Goal: Contribute content

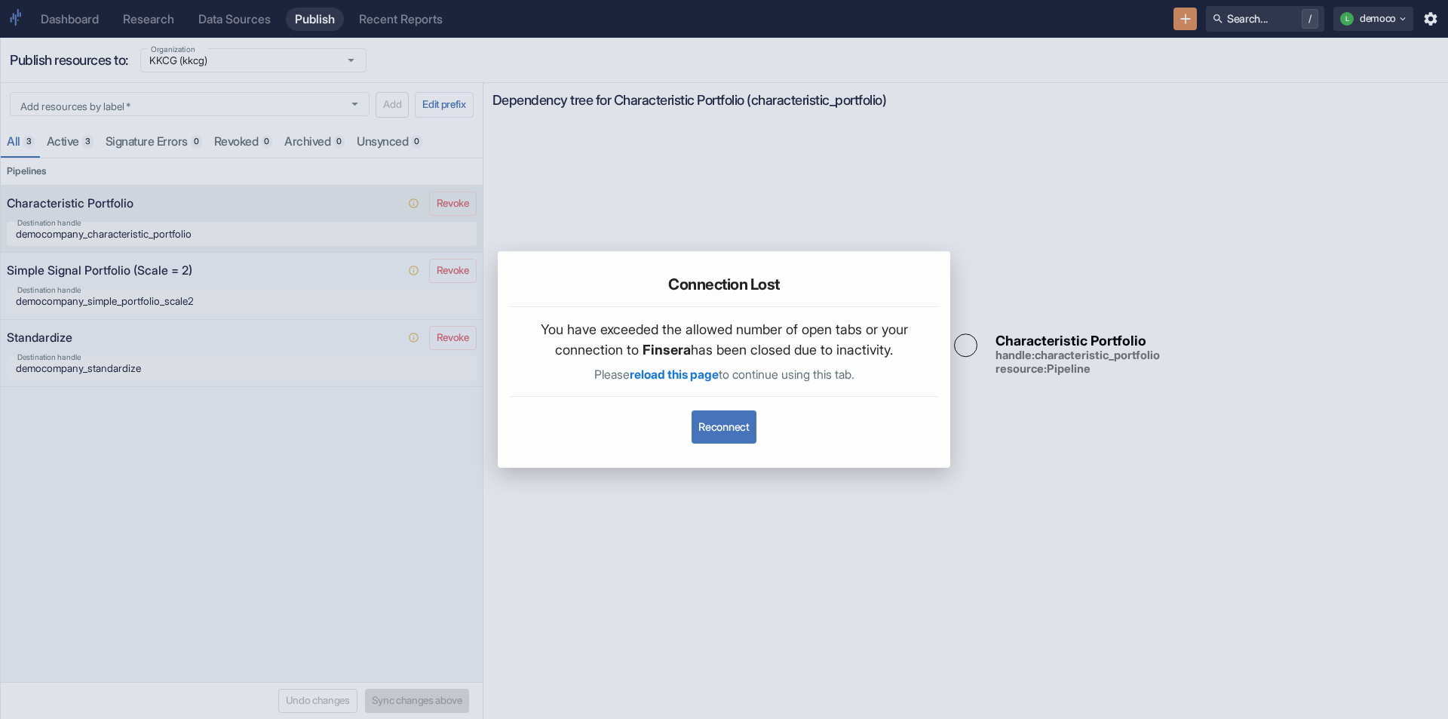
drag, startPoint x: 0, startPoint y: 0, endPoint x: 1111, endPoint y: 129, distance: 1118.5
click at [1111, 129] on div "Connection Lost You have exceeded the allowed number of open tabs or your conne…" at bounding box center [724, 359] width 1448 height 719
click at [750, 433] on button "Reconnect" at bounding box center [724, 426] width 64 height 33
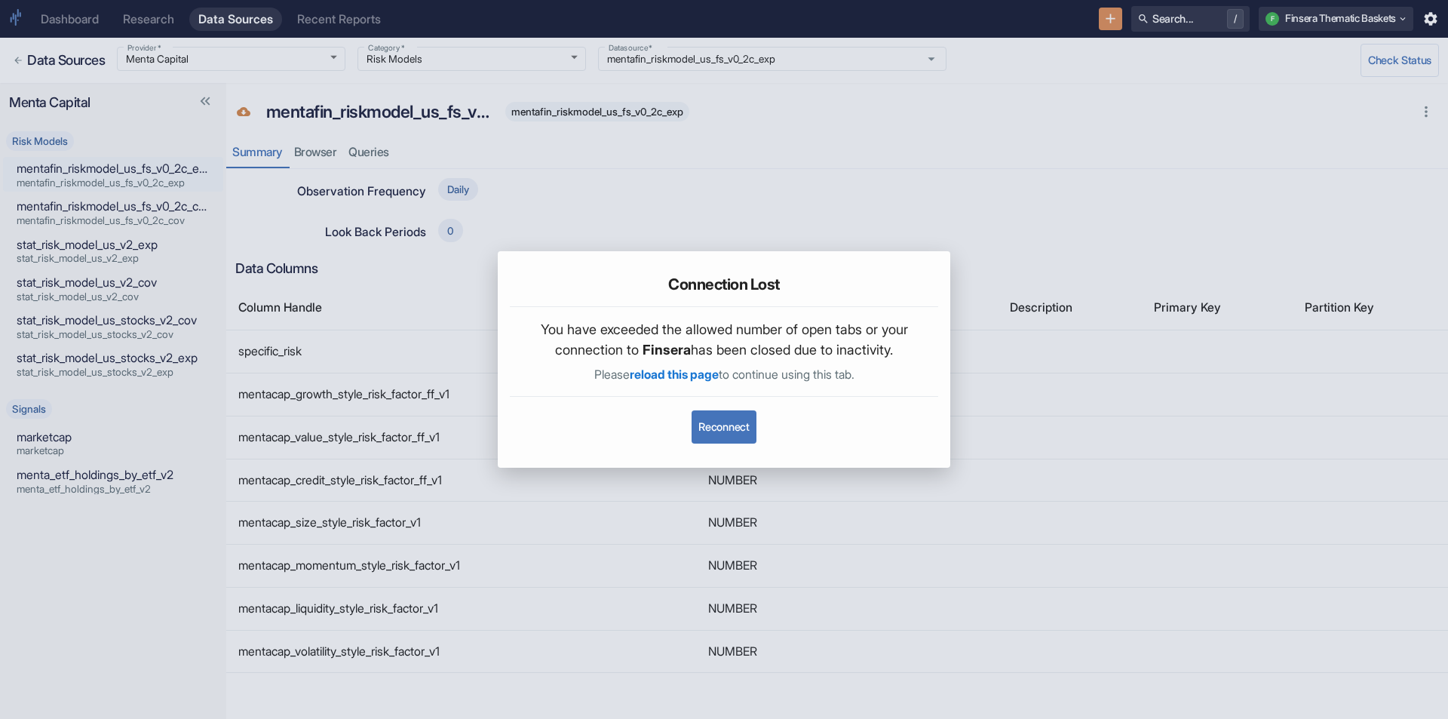
click at [708, 417] on button "Reconnect" at bounding box center [724, 426] width 64 height 33
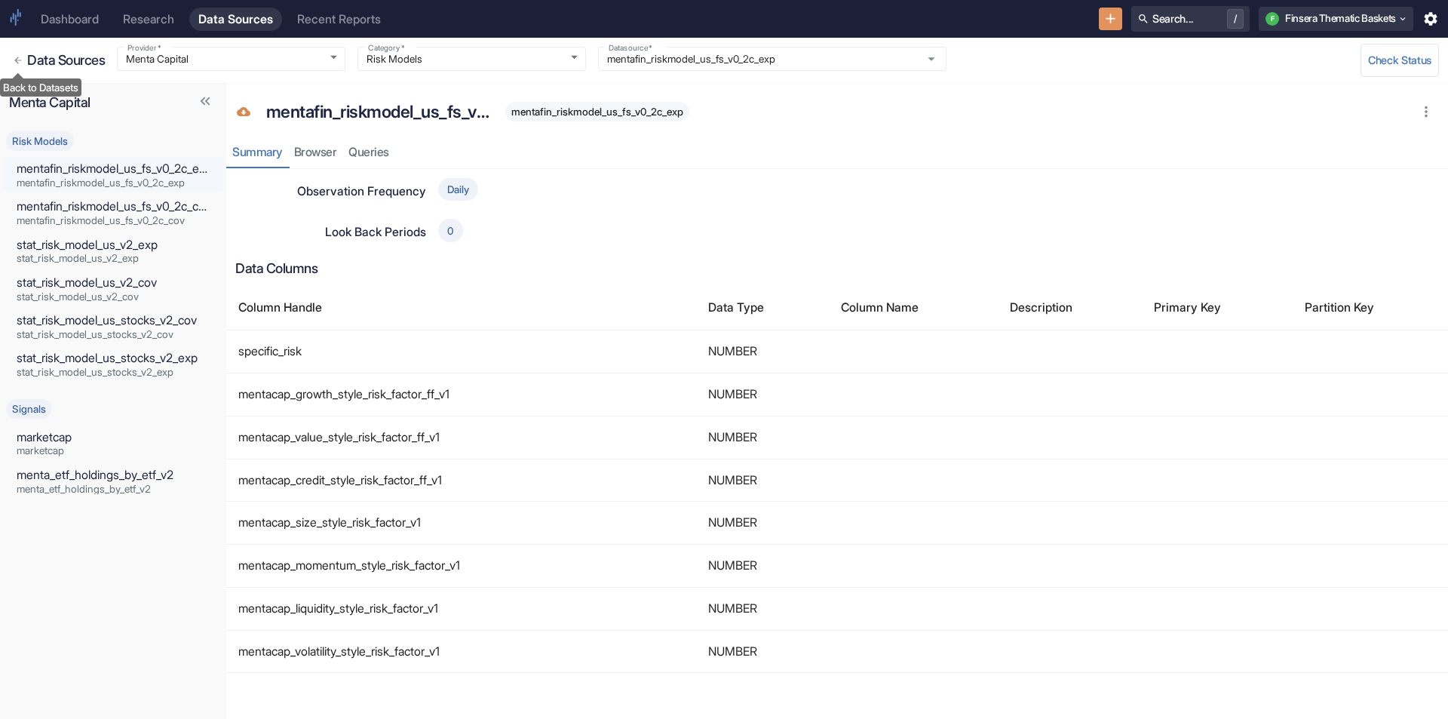
click at [20, 59] on icon "Back to Datasets" at bounding box center [18, 60] width 11 height 11
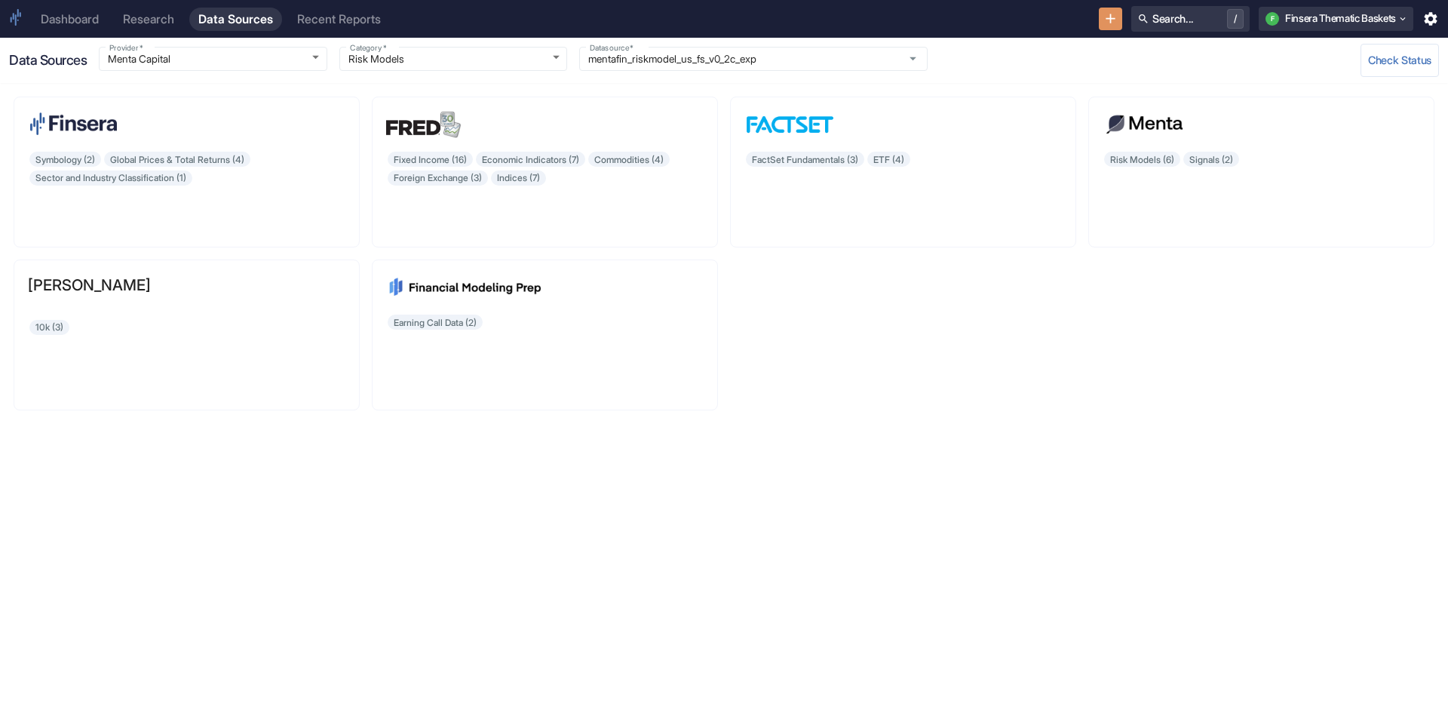
click at [167, 5] on div "Dashboard Research Data Sources Recent Reports Search... / F Finsera Thematic B…" at bounding box center [724, 19] width 1448 height 38
click at [161, 15] on div "Research" at bounding box center [148, 19] width 51 height 14
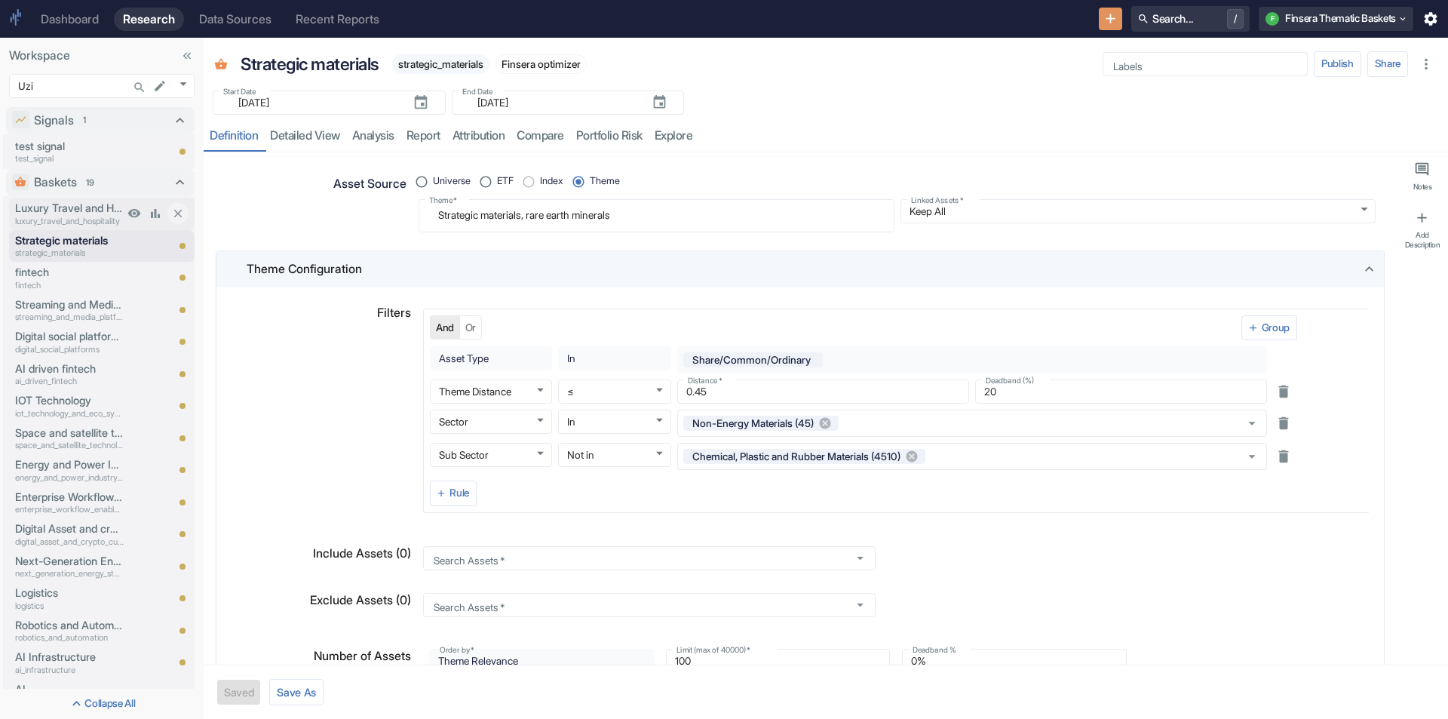
click at [57, 212] on p "Luxury Travel and Hospitality" at bounding box center [69, 208] width 109 height 17
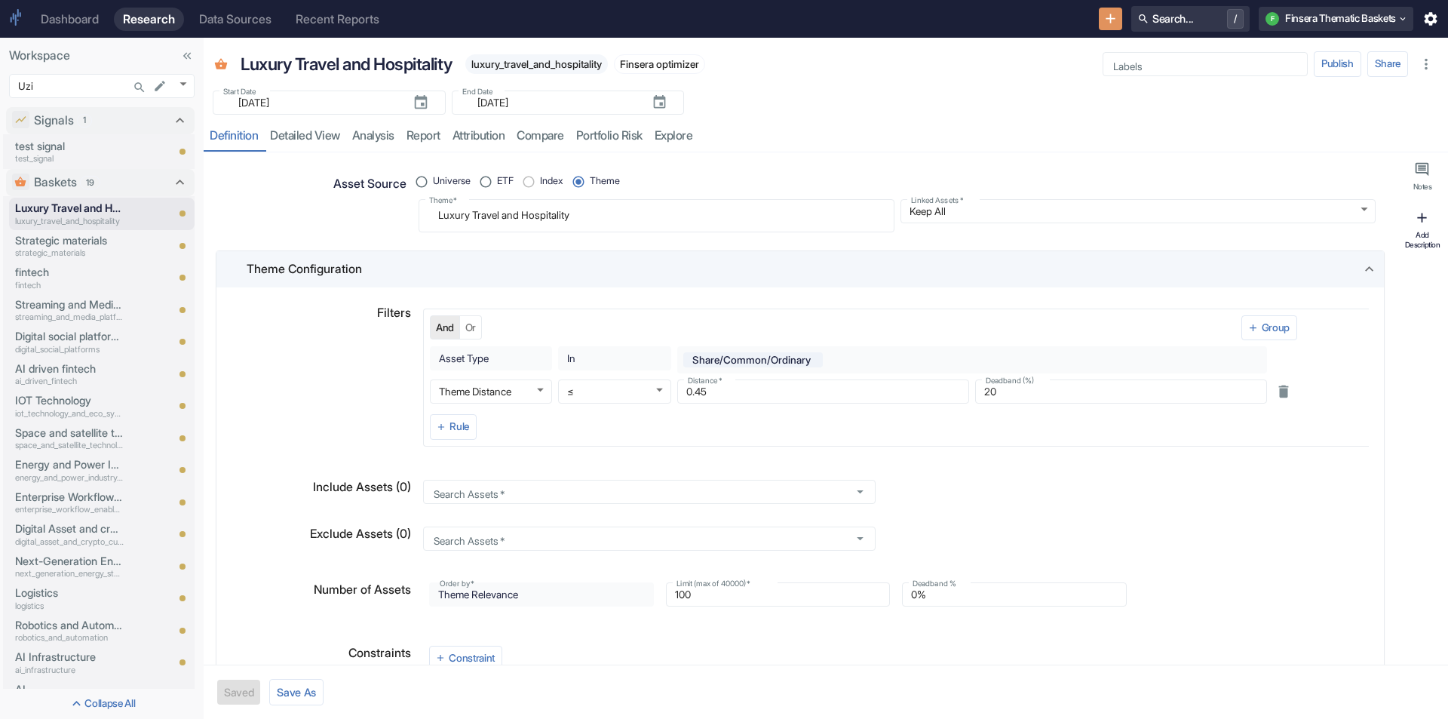
click at [1420, 229] on button "Add Description" at bounding box center [1422, 230] width 45 height 52
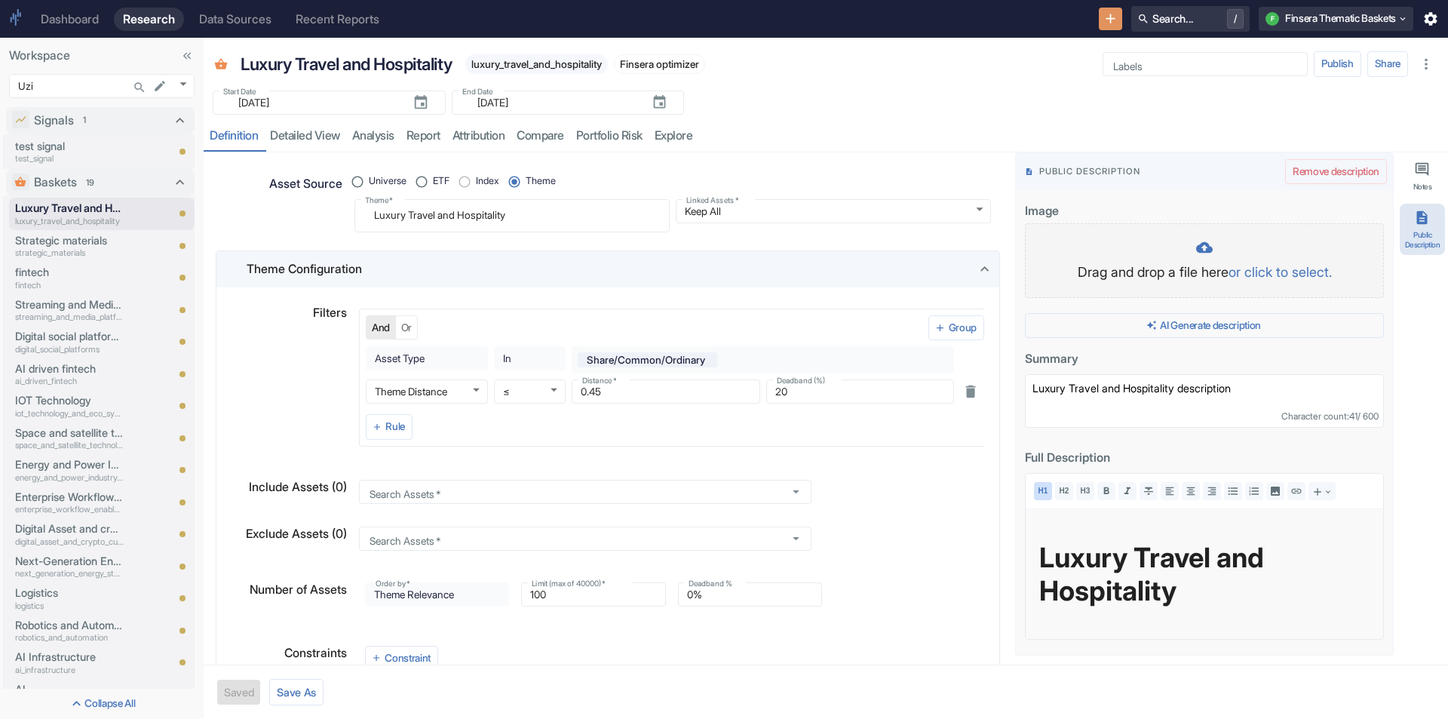
type textarea "x"
click at [1210, 336] on button "AI Generate description" at bounding box center [1204, 326] width 359 height 26
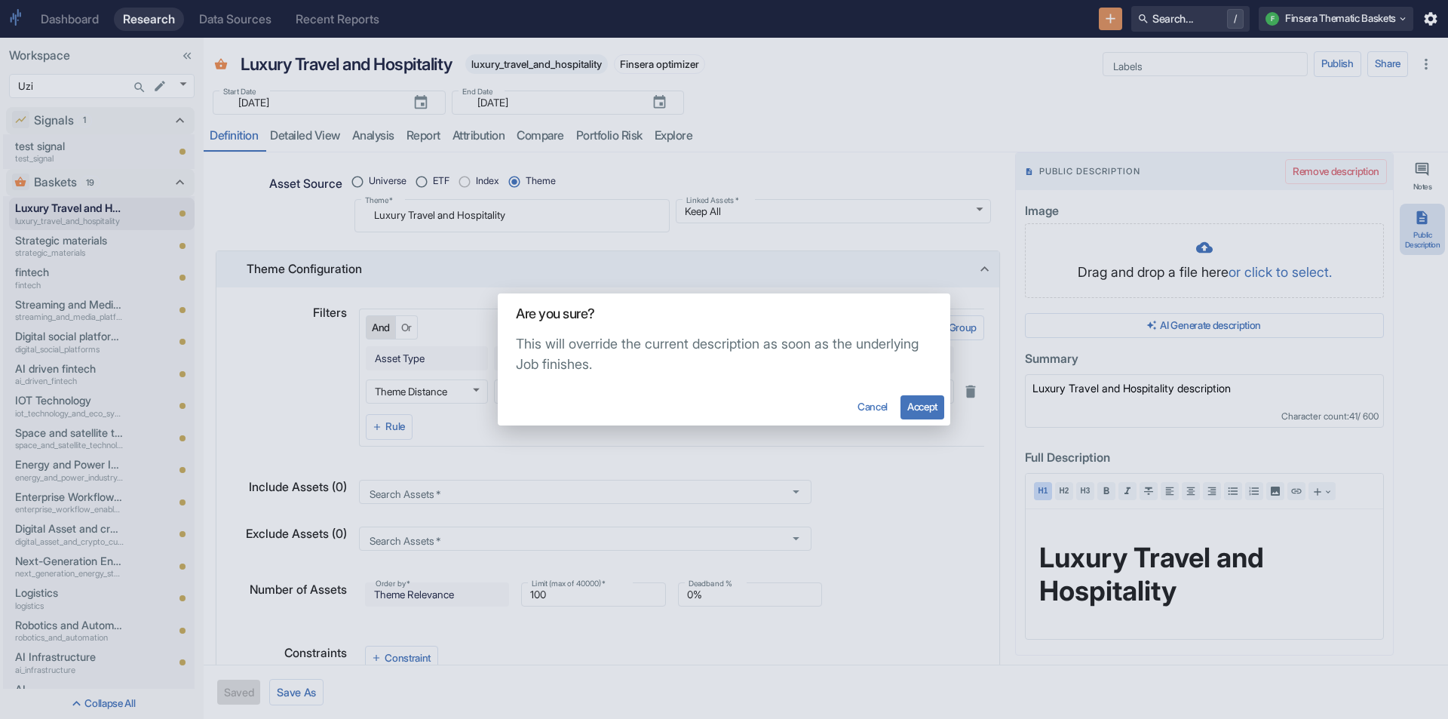
click at [914, 405] on button "Accept" at bounding box center [923, 407] width 44 height 24
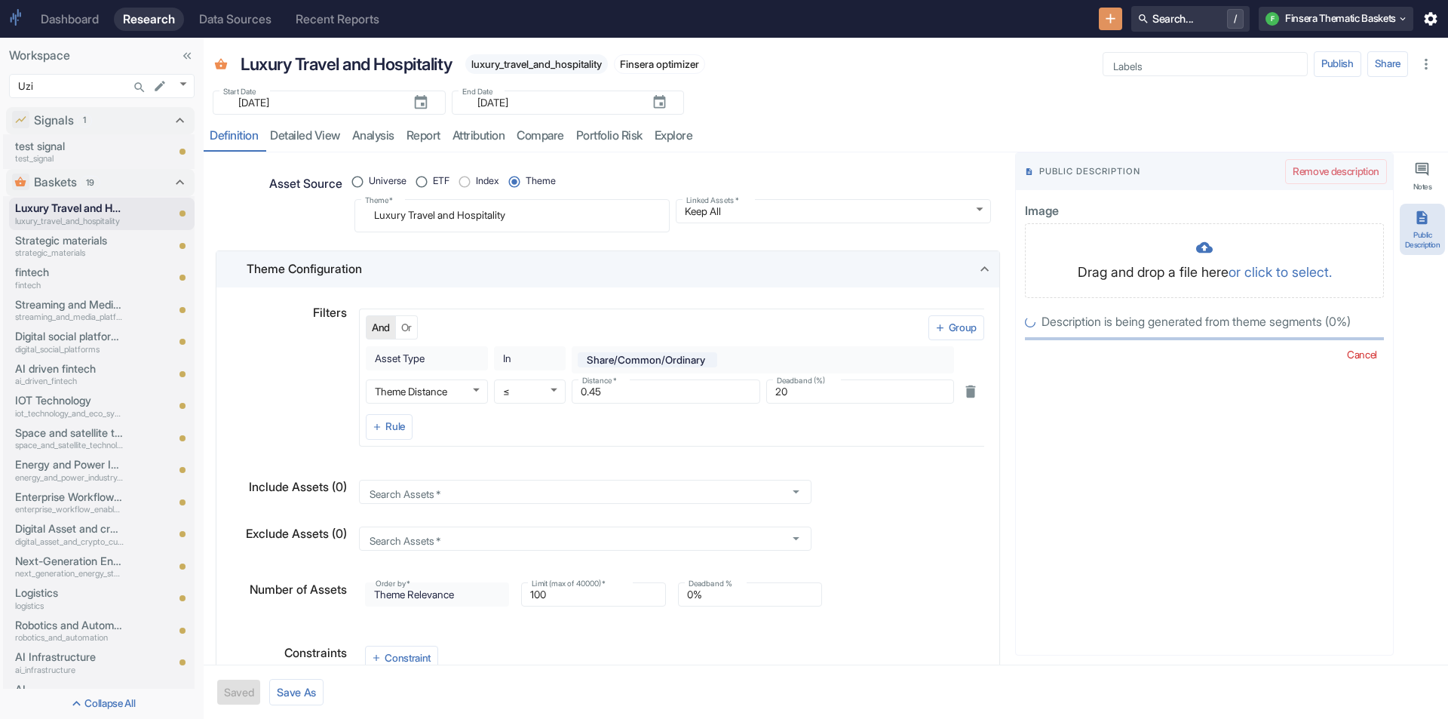
radio input "true"
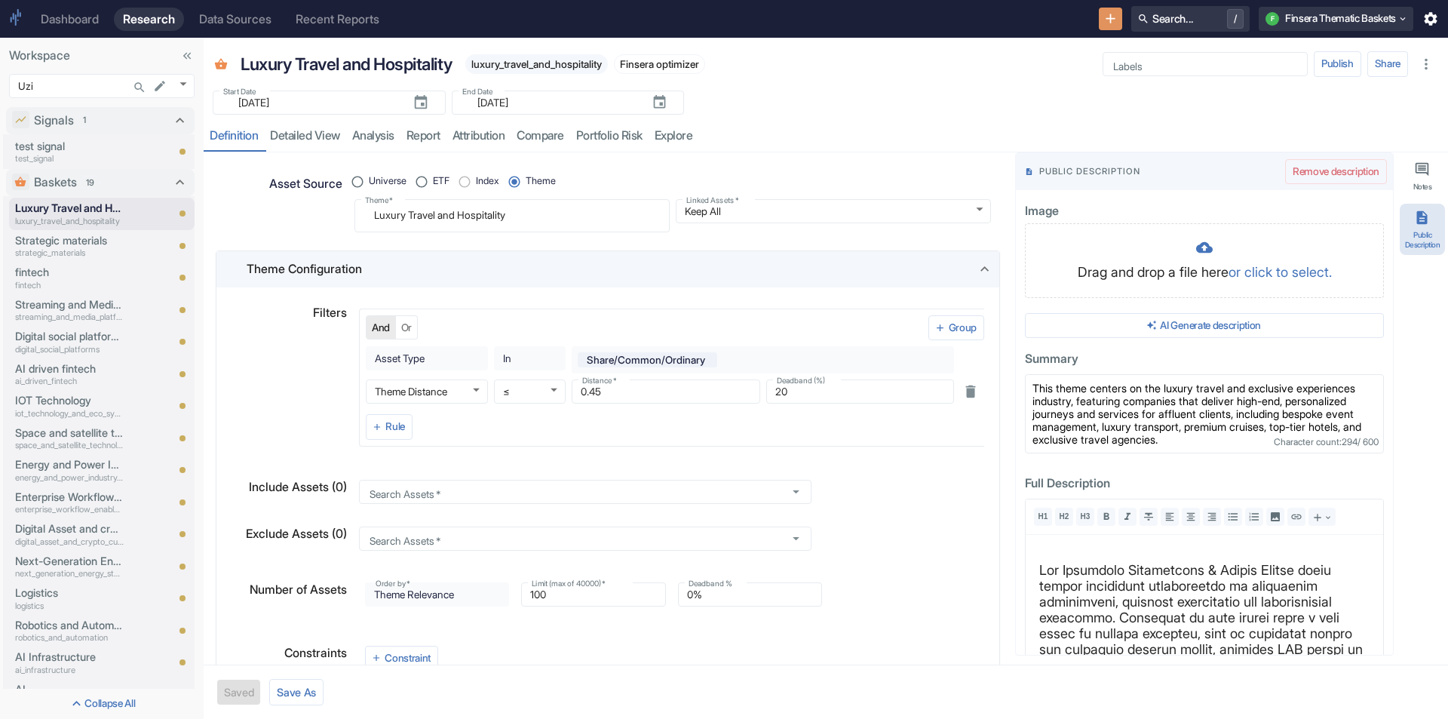
type textarea "x"
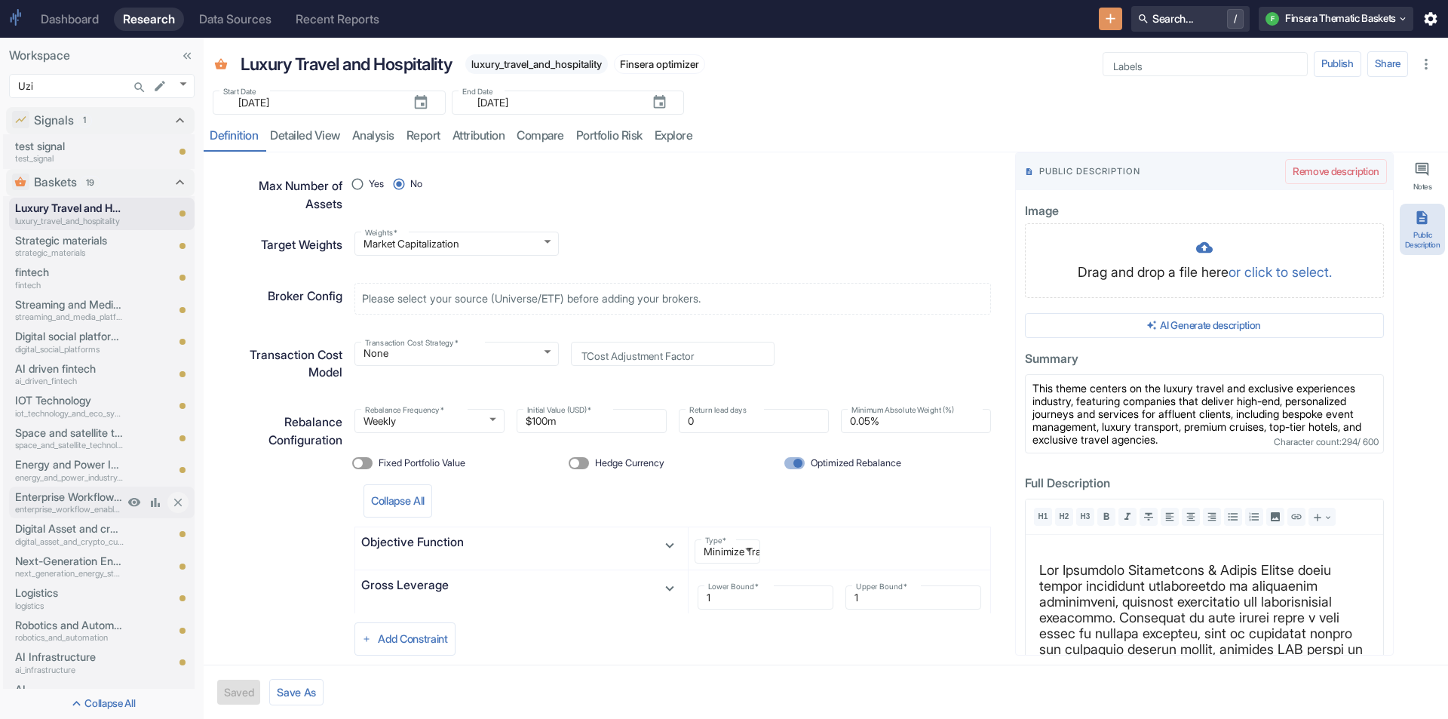
scroll to position [603, 0]
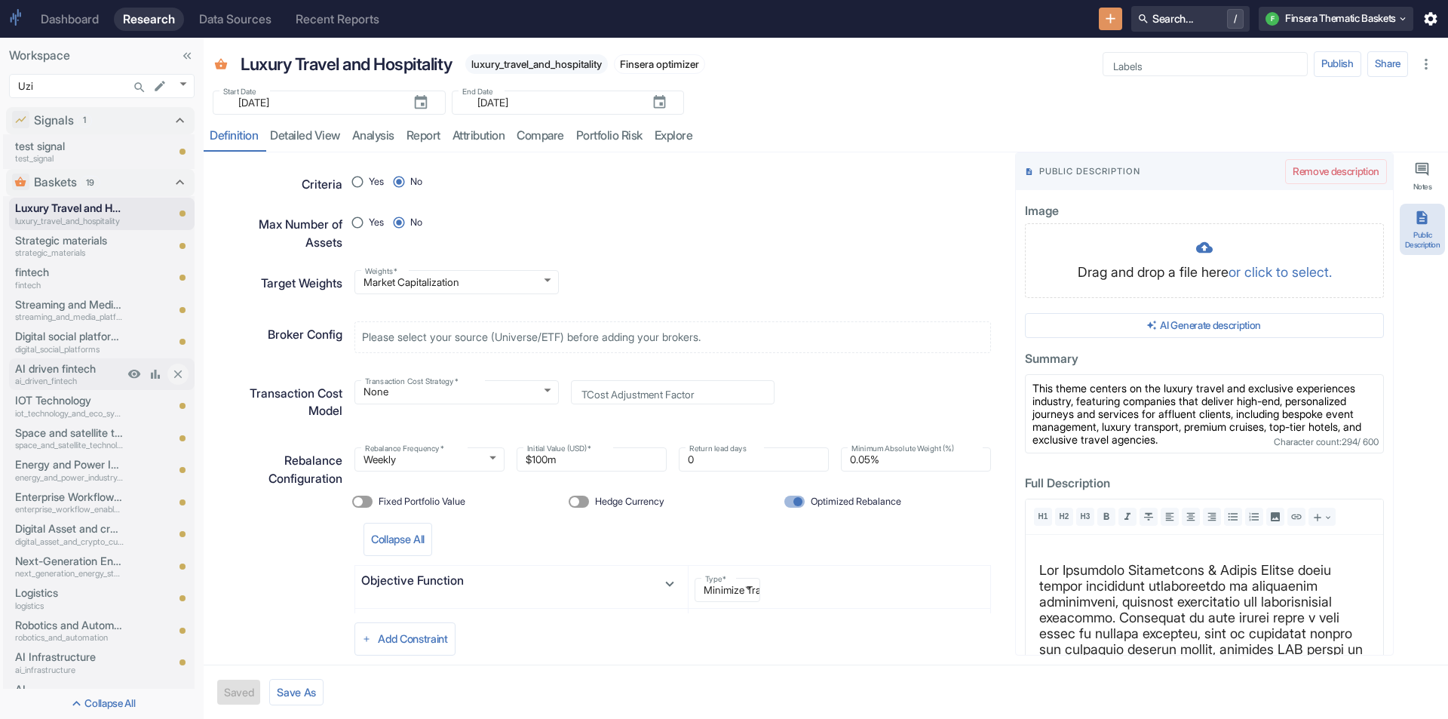
click at [23, 374] on p "AI driven fintech" at bounding box center [69, 369] width 109 height 17
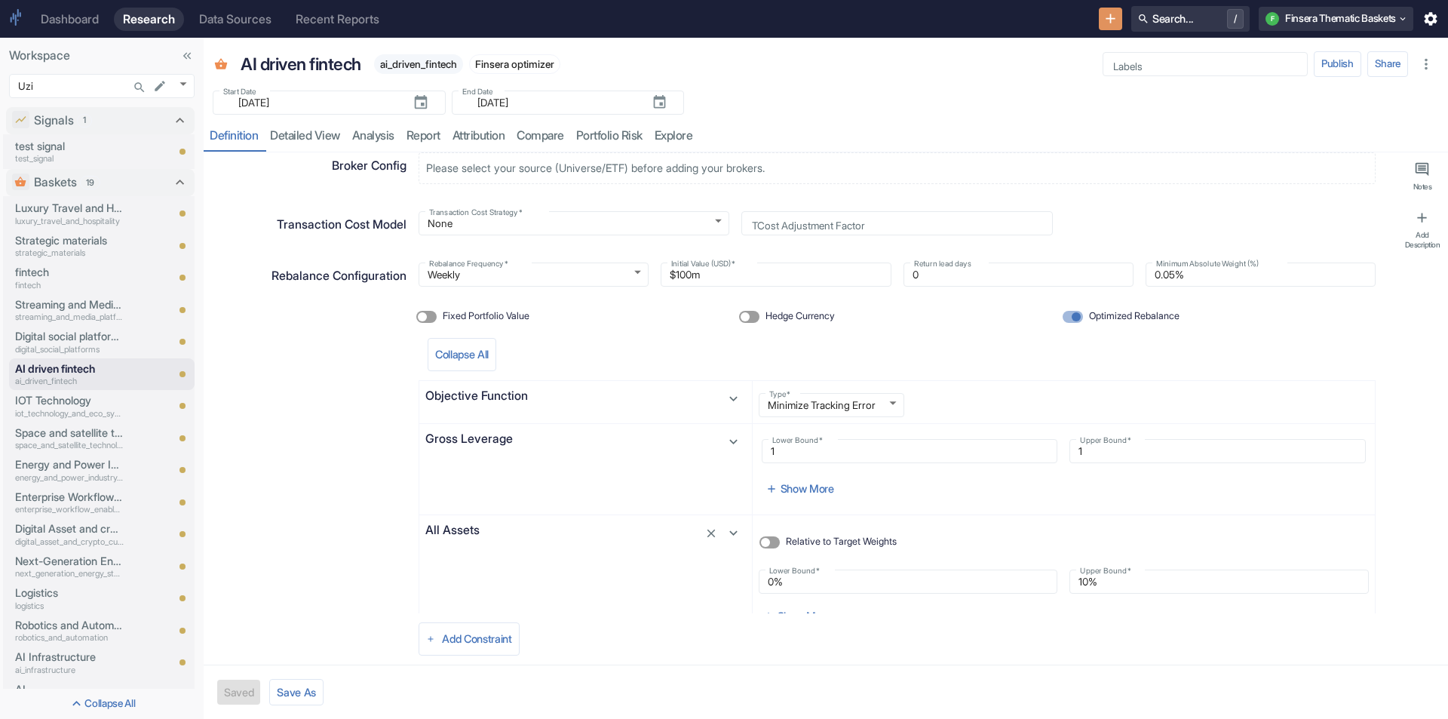
scroll to position [816, 0]
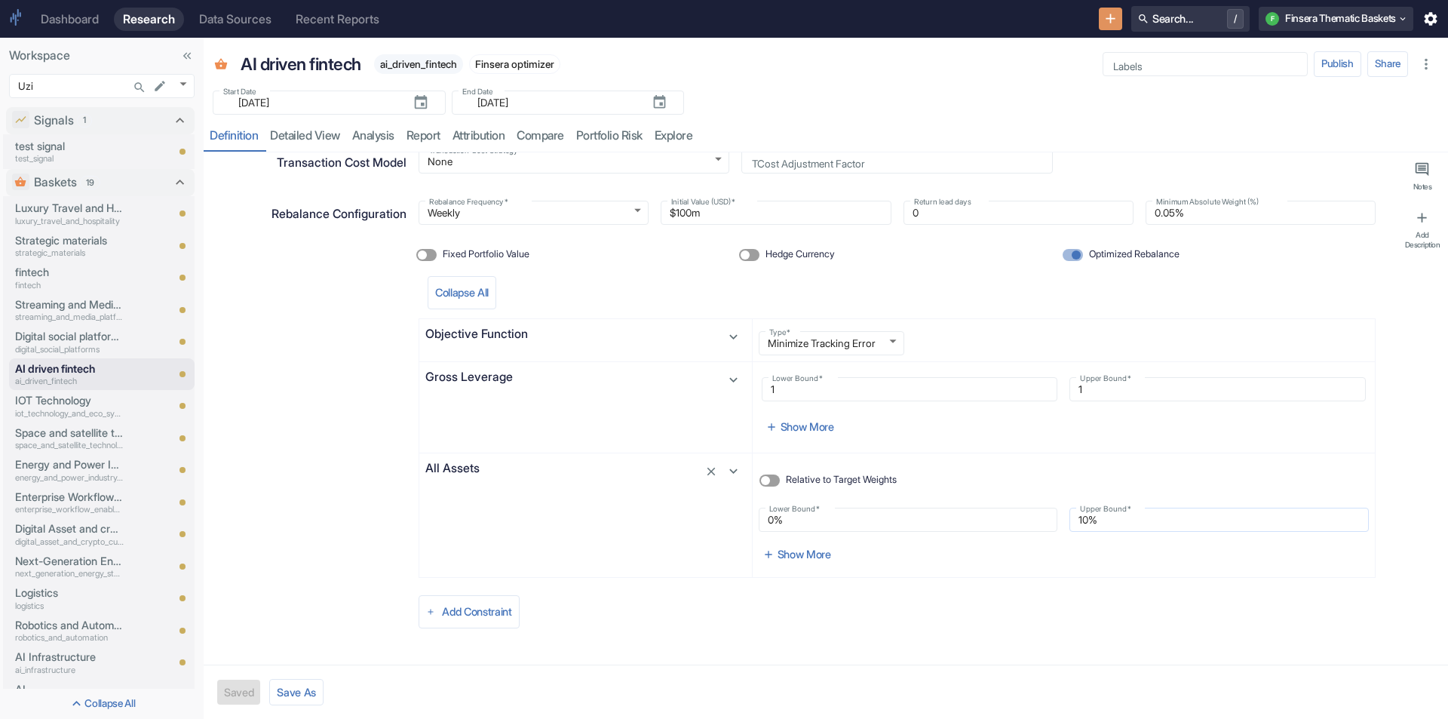
type textarea "x"
click at [473, 616] on button "Add Constraint" at bounding box center [469, 611] width 101 height 33
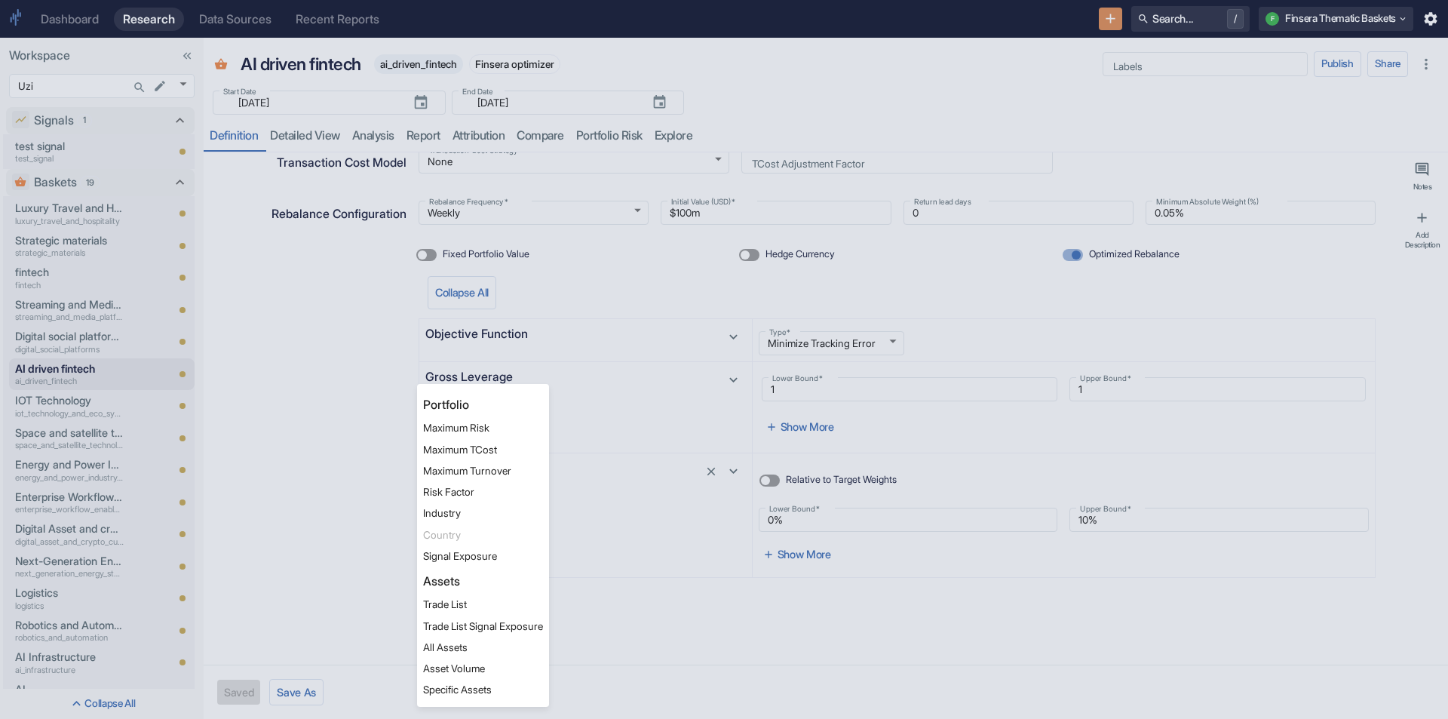
click at [213, 418] on div at bounding box center [724, 359] width 1448 height 719
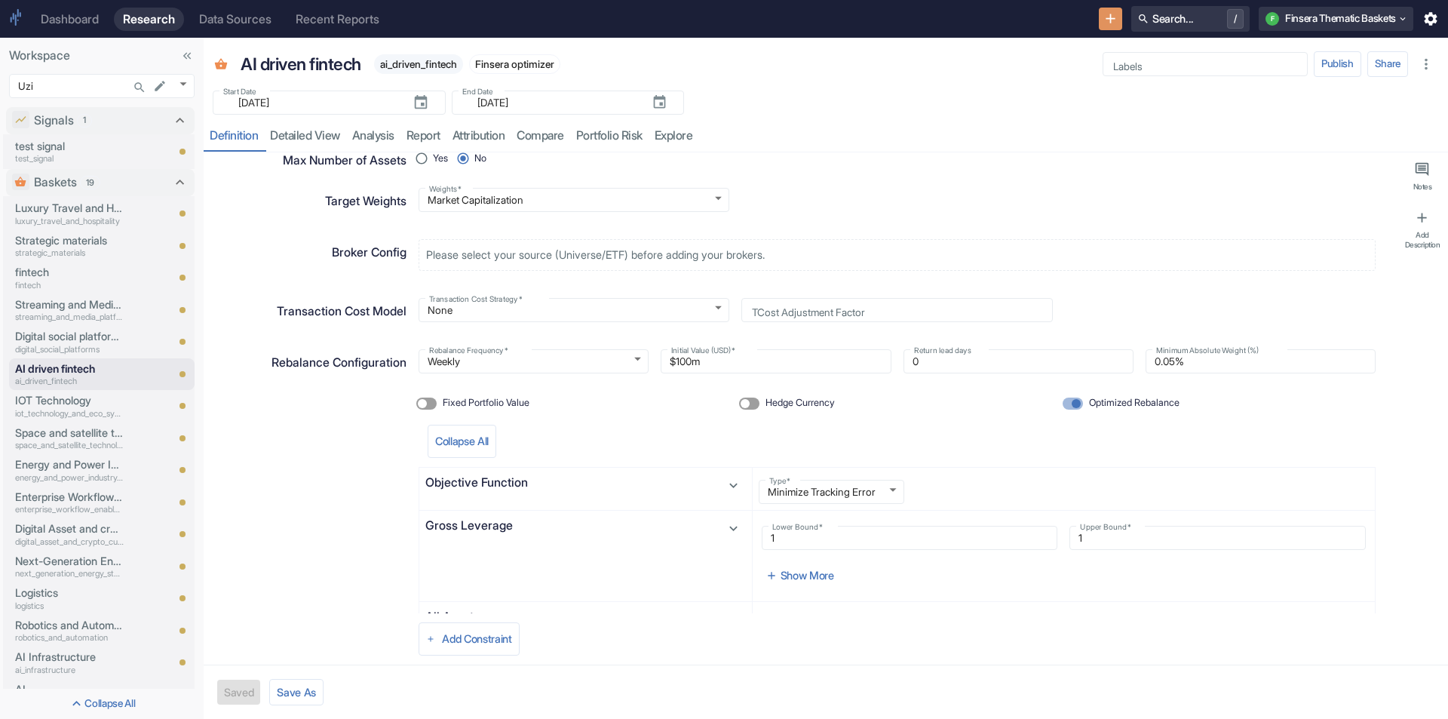
scroll to position [679, 0]
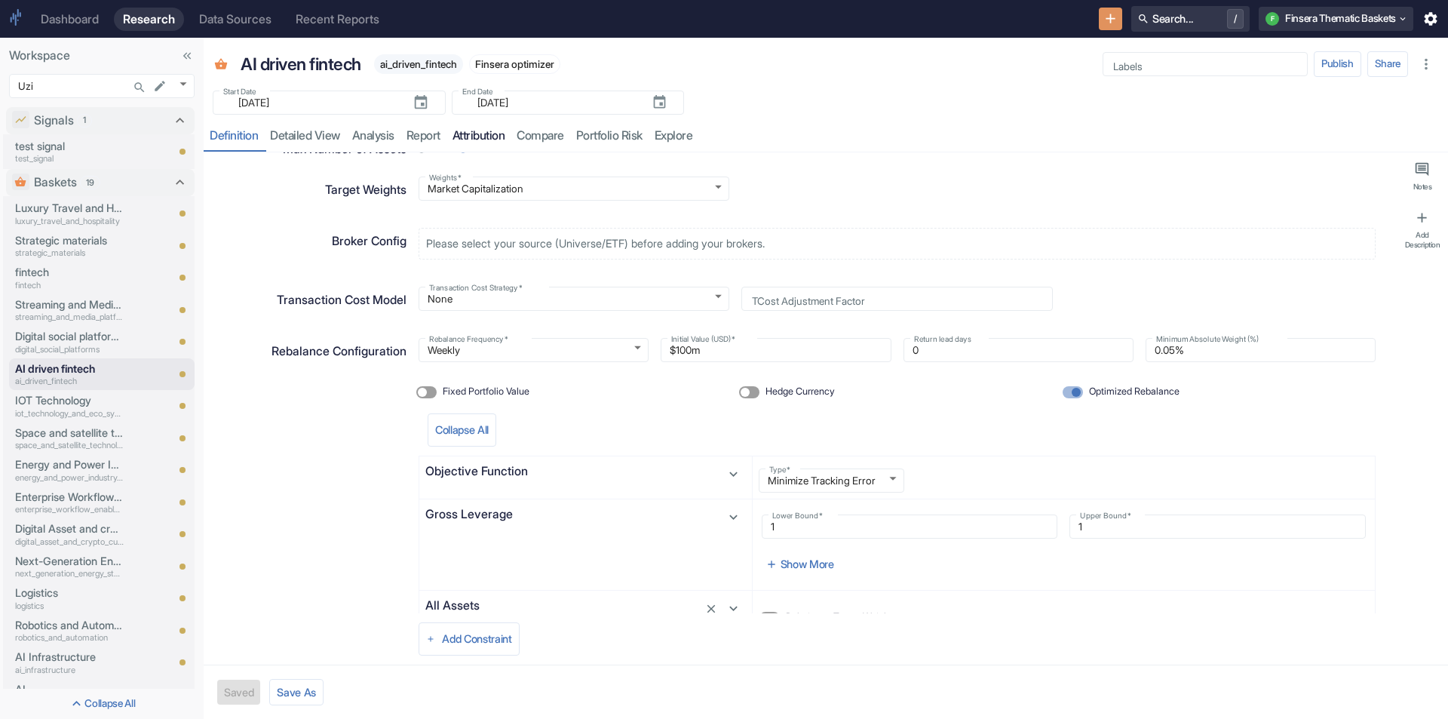
click at [505, 140] on link "attribution" at bounding box center [479, 136] width 65 height 31
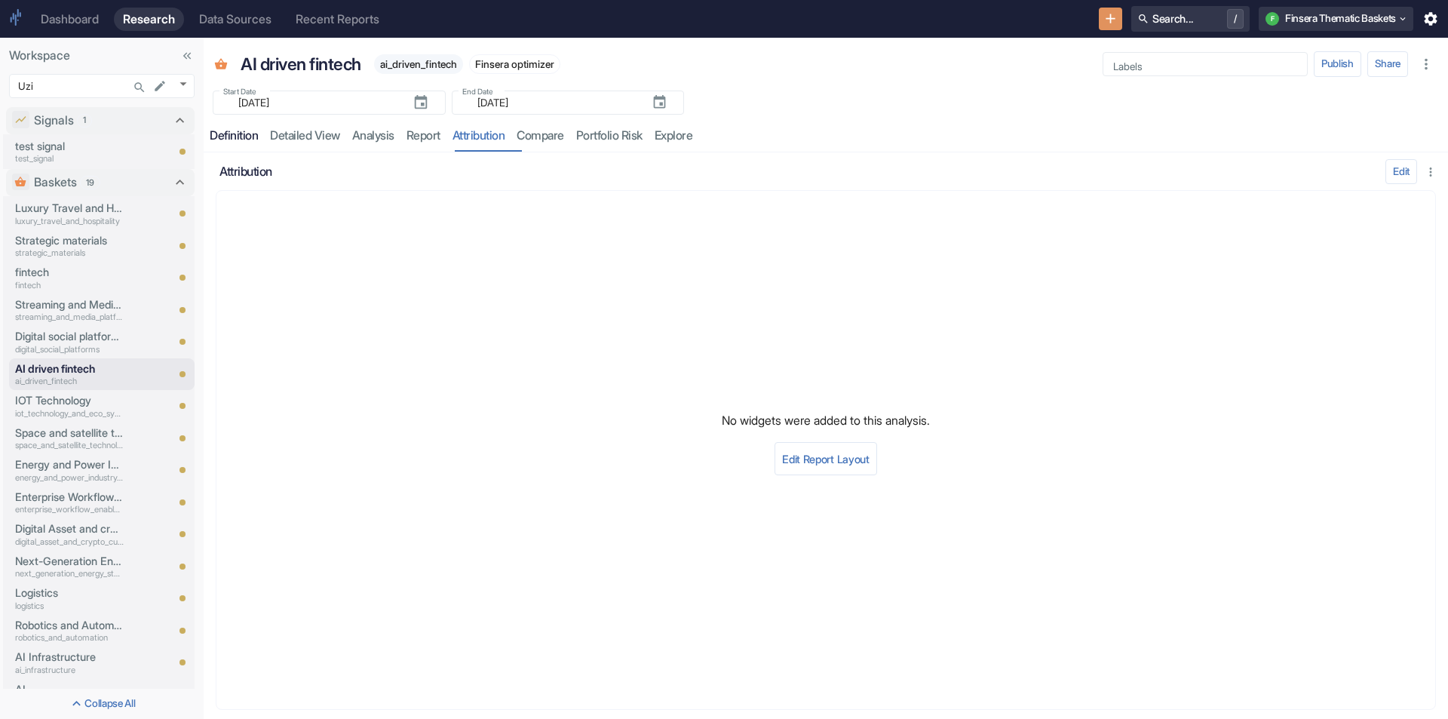
click at [236, 138] on div "Definition" at bounding box center [234, 135] width 48 height 15
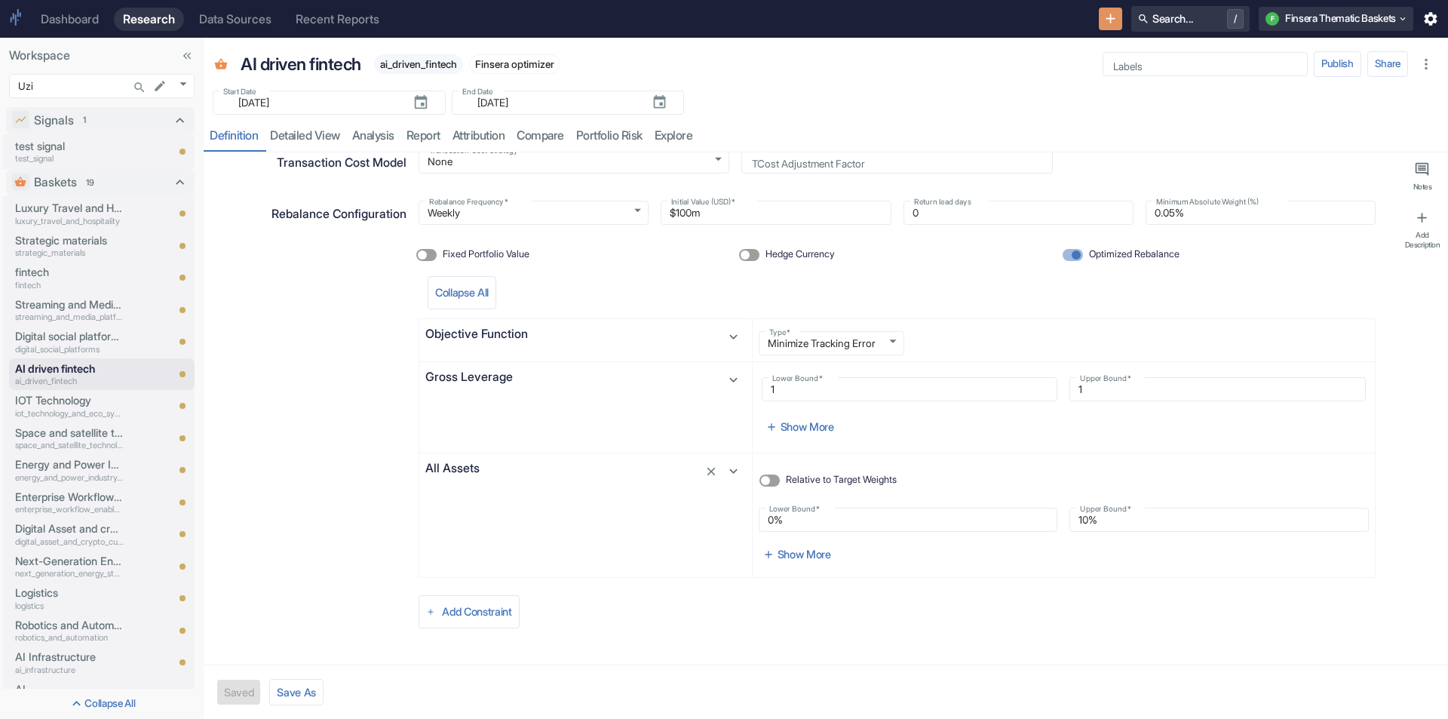
scroll to position [364, 0]
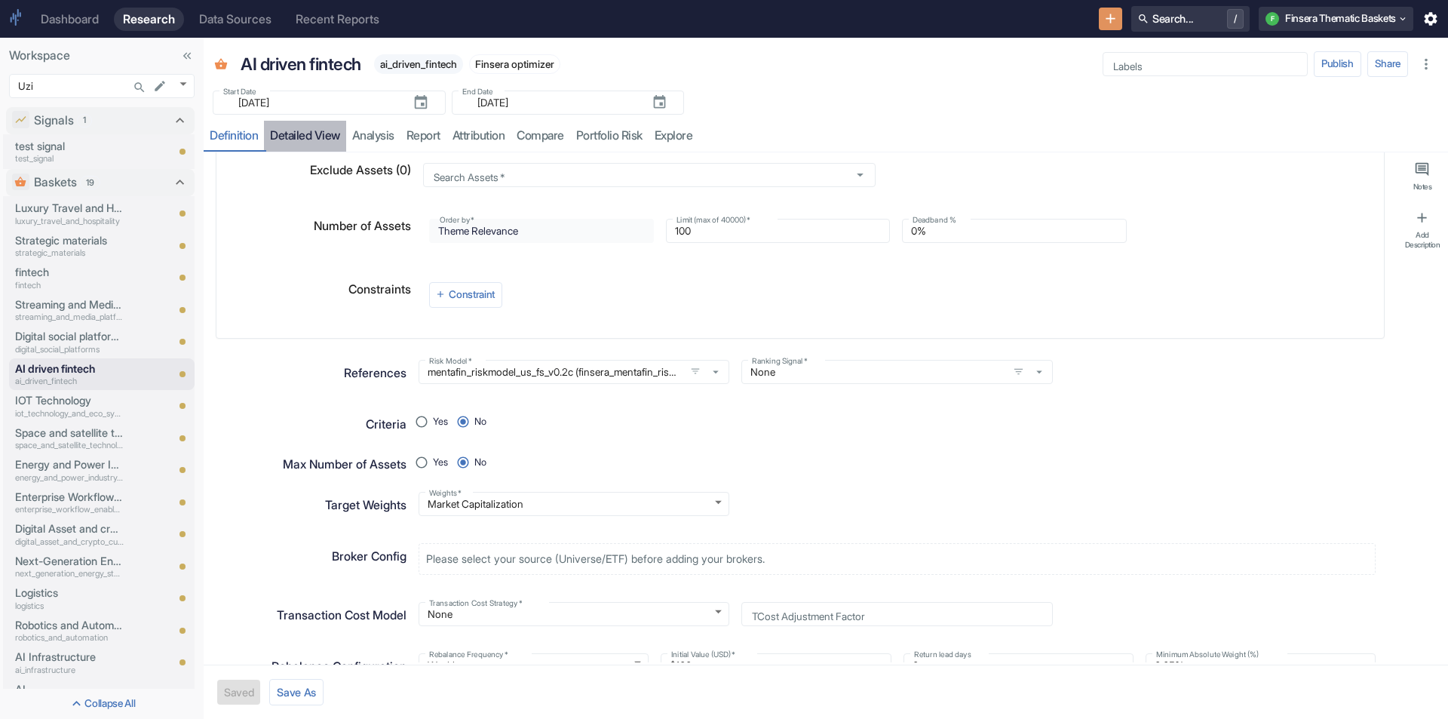
click at [277, 140] on link "detailed view" at bounding box center [305, 136] width 82 height 31
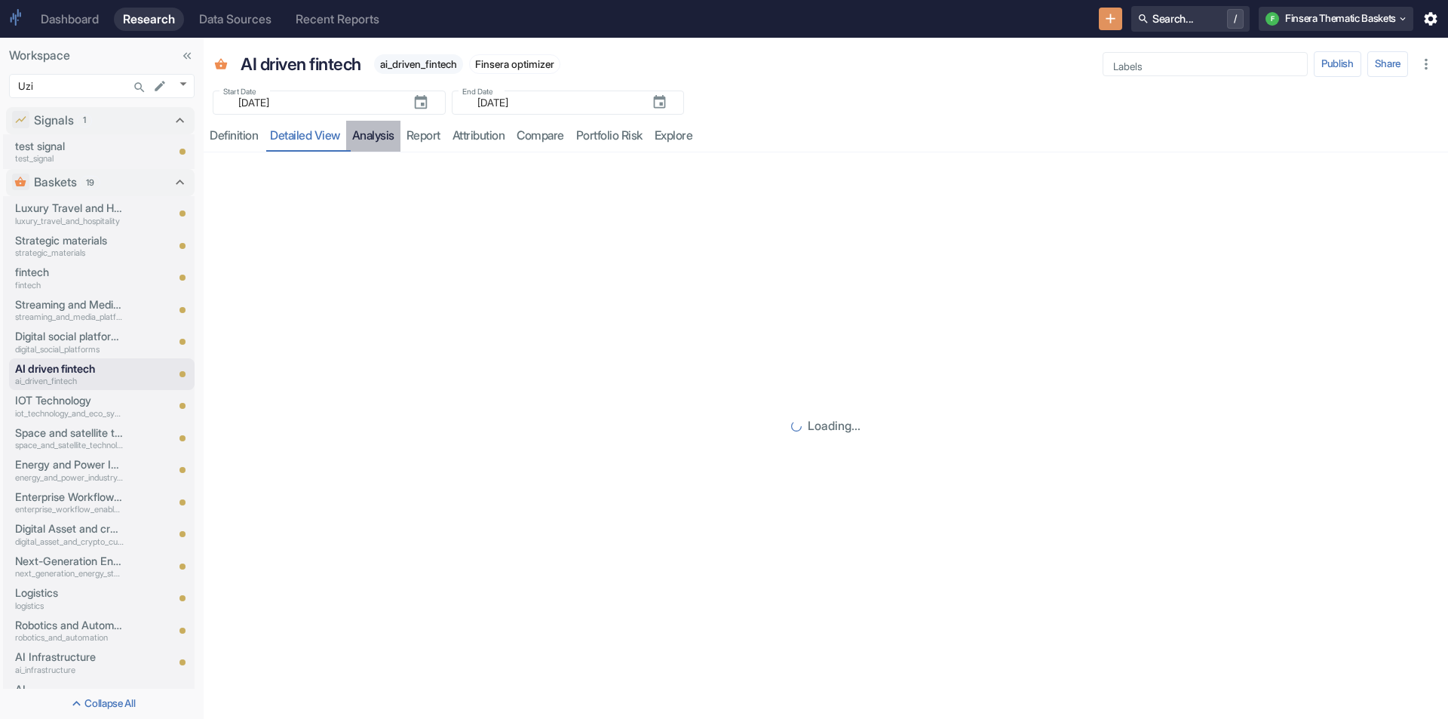
click at [368, 137] on link "analysis" at bounding box center [373, 136] width 54 height 31
click at [420, 134] on link "report" at bounding box center [424, 136] width 46 height 31
click at [494, 133] on link "attribution" at bounding box center [479, 136] width 65 height 31
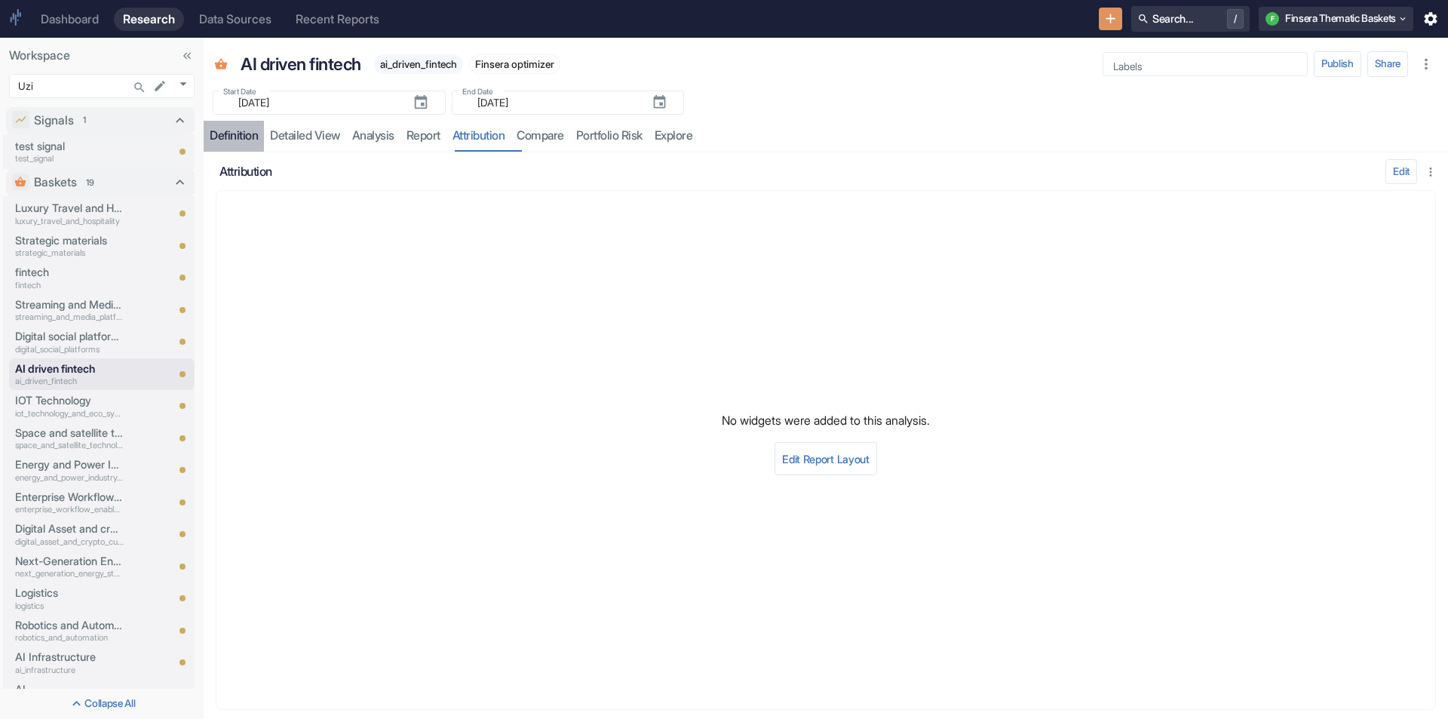
click at [231, 124] on link "Definition" at bounding box center [234, 136] width 60 height 31
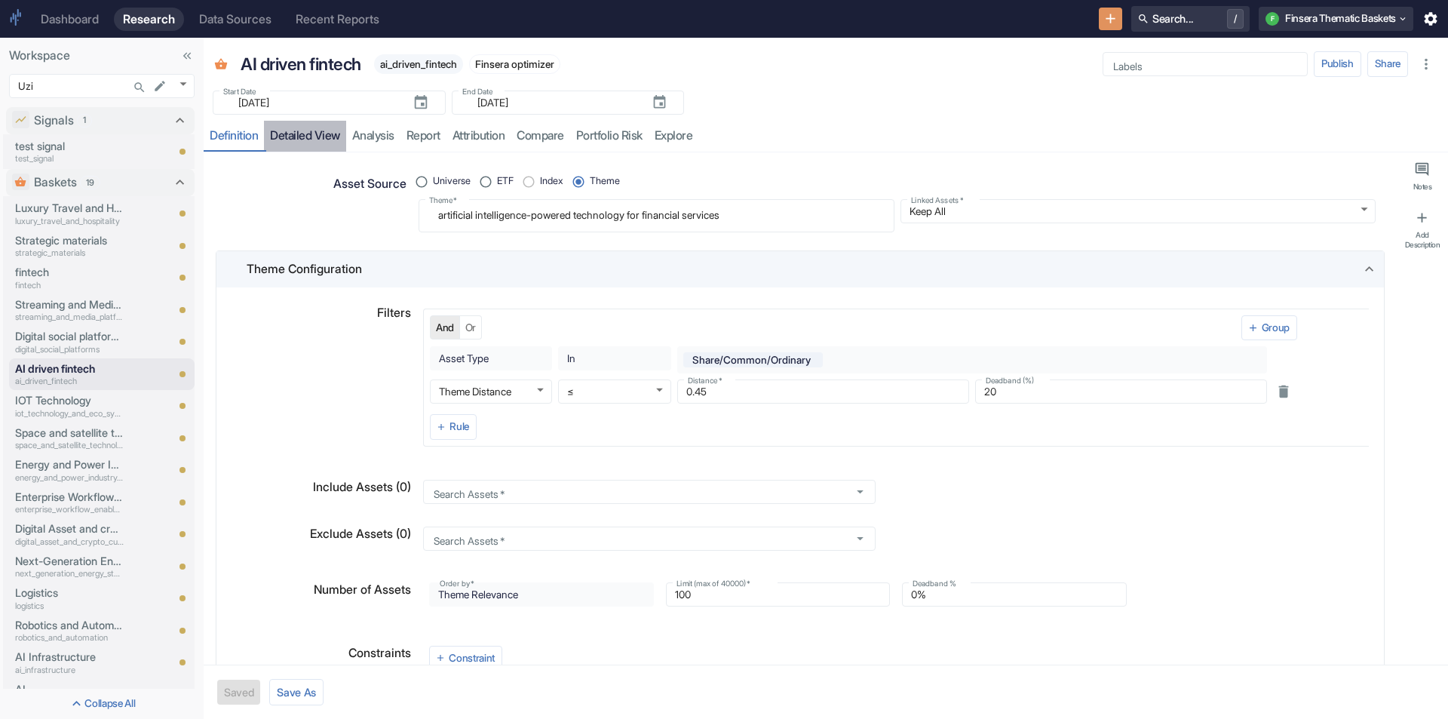
click at [302, 138] on link "detailed view" at bounding box center [305, 136] width 82 height 31
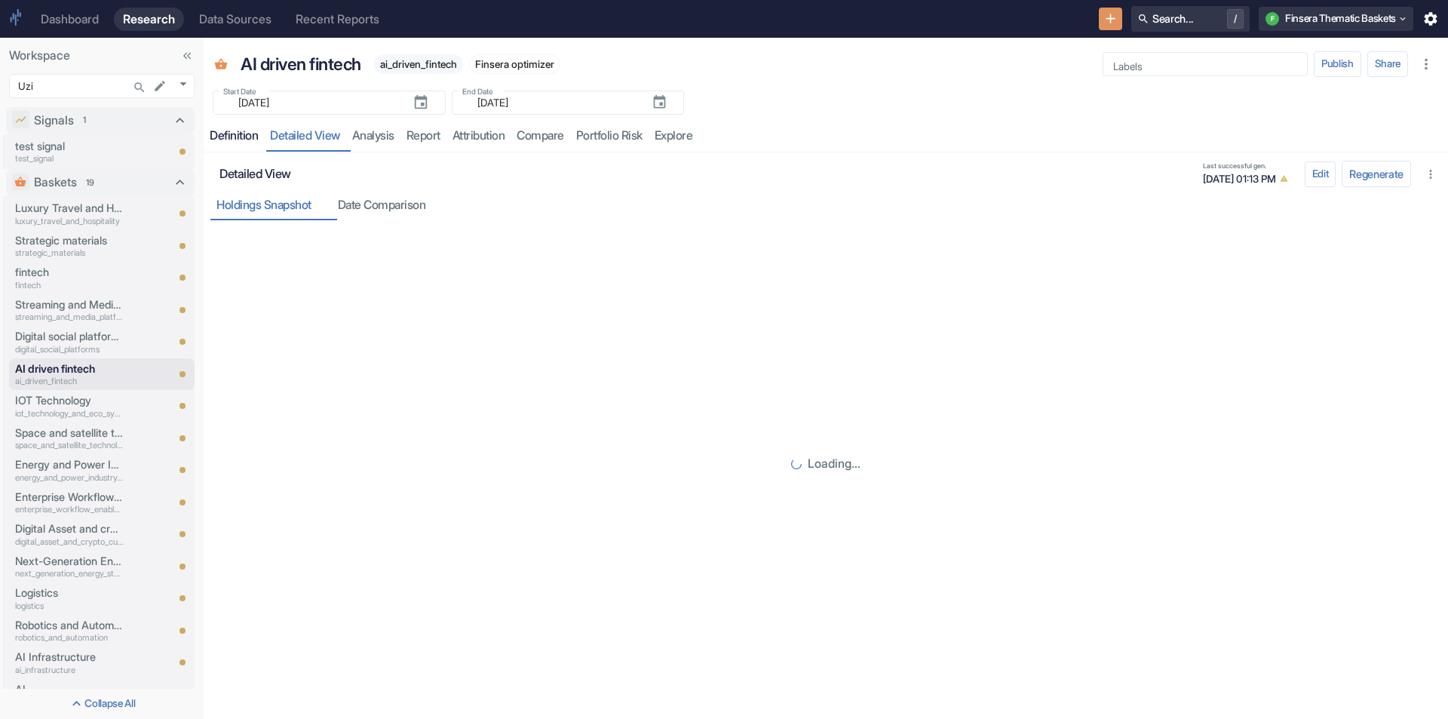
click at [232, 138] on div "Definition" at bounding box center [234, 135] width 48 height 15
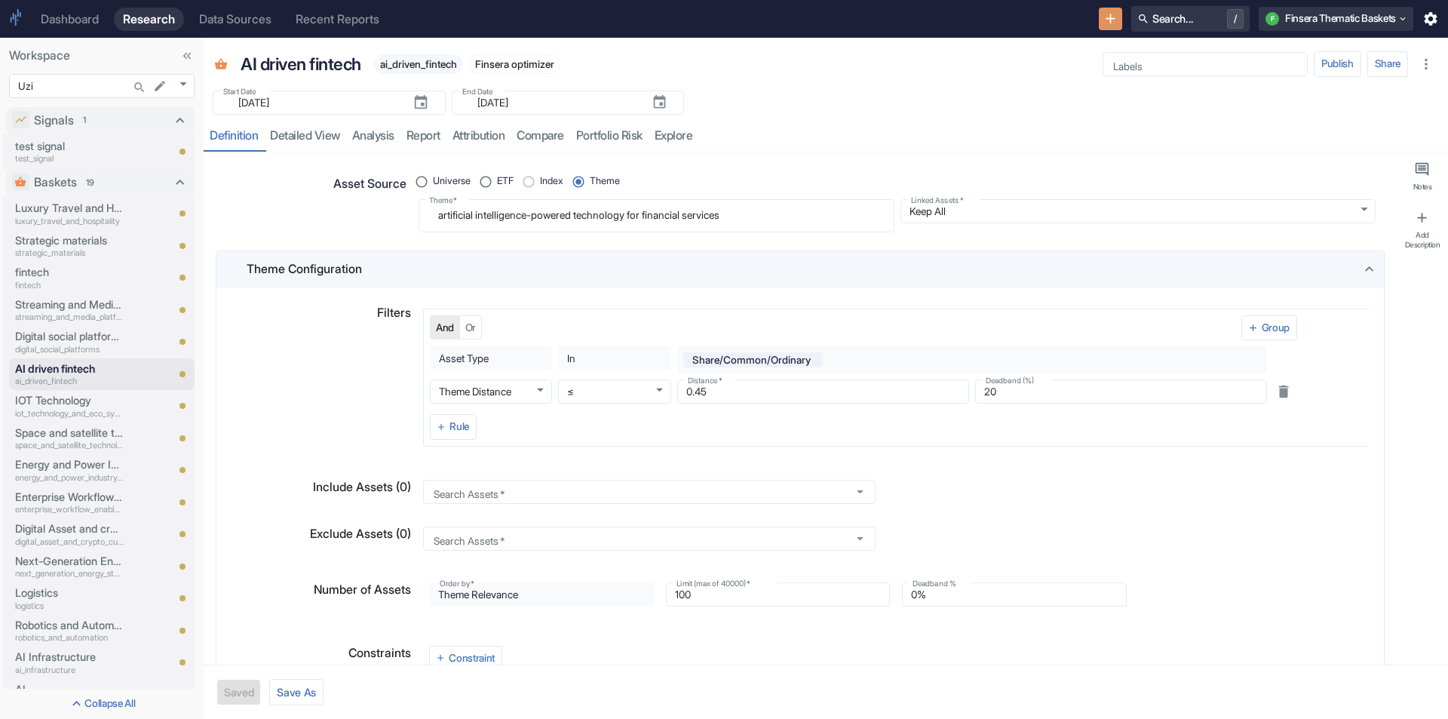
click at [187, 83] on body "Dashboard Research Data Sources Recent Reports Search... / F Finsera Thematic B…" at bounding box center [724, 359] width 1448 height 719
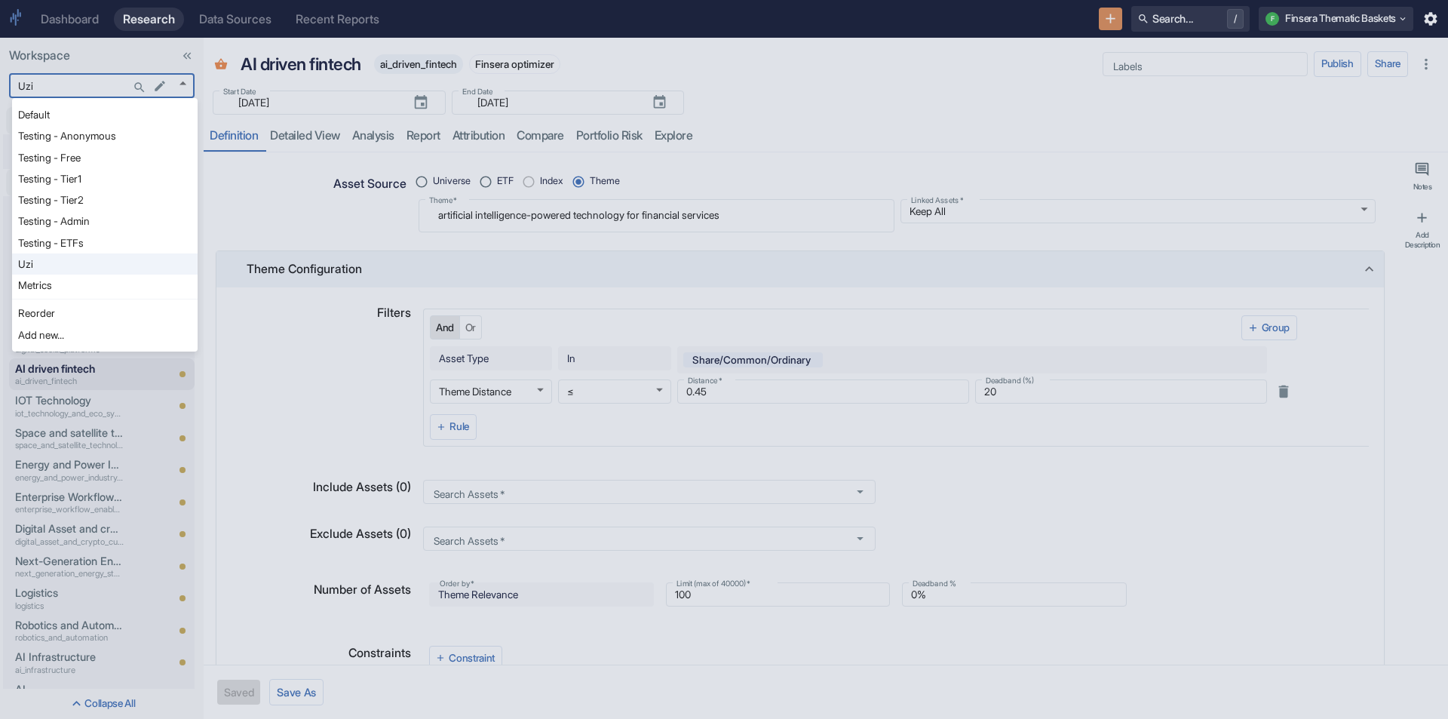
click at [88, 152] on li "Testing - Free" at bounding box center [105, 157] width 186 height 21
type input "1127"
type textarea "x"
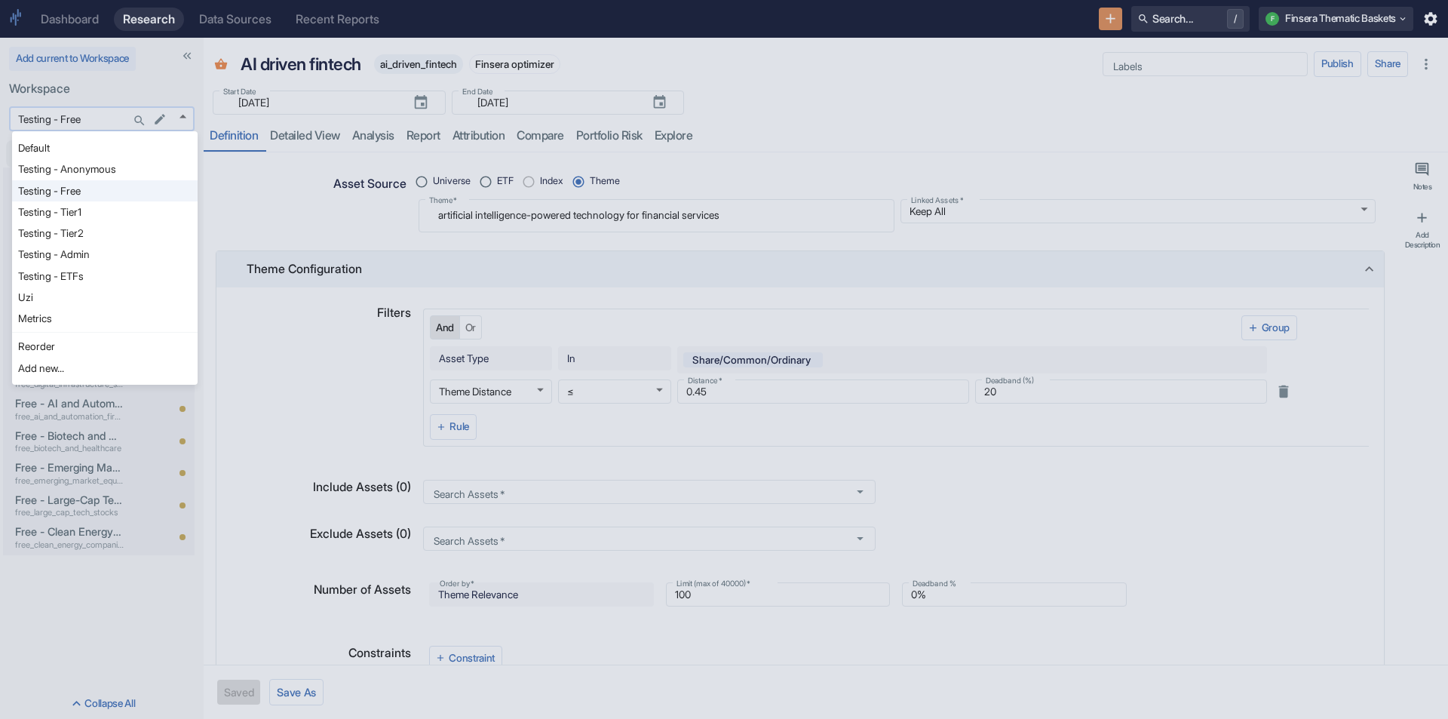
click at [182, 115] on body "Dashboard Research Data Sources Recent Reports Search... / F Finsera Thematic B…" at bounding box center [724, 359] width 1448 height 719
click at [103, 160] on li "Testing - Anonymous" at bounding box center [105, 168] width 186 height 21
type input "1126"
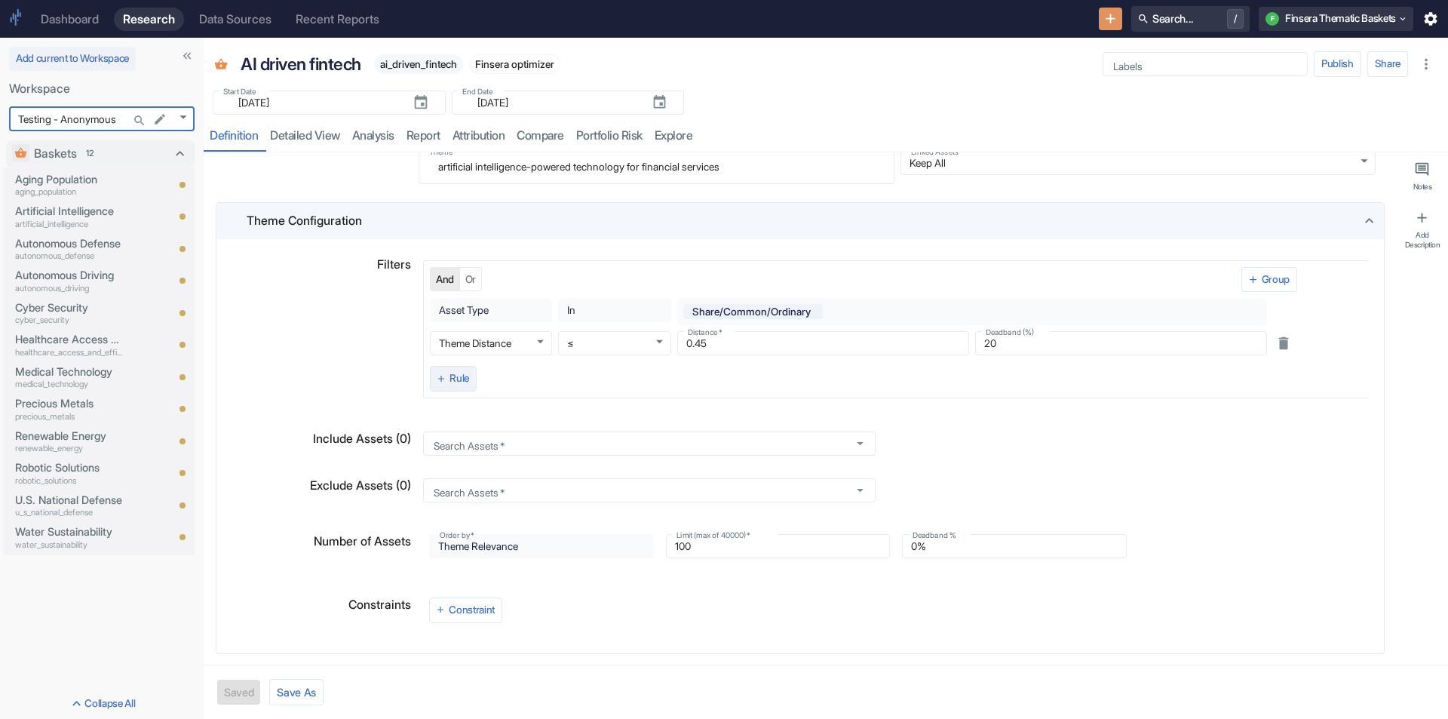
type textarea "x"
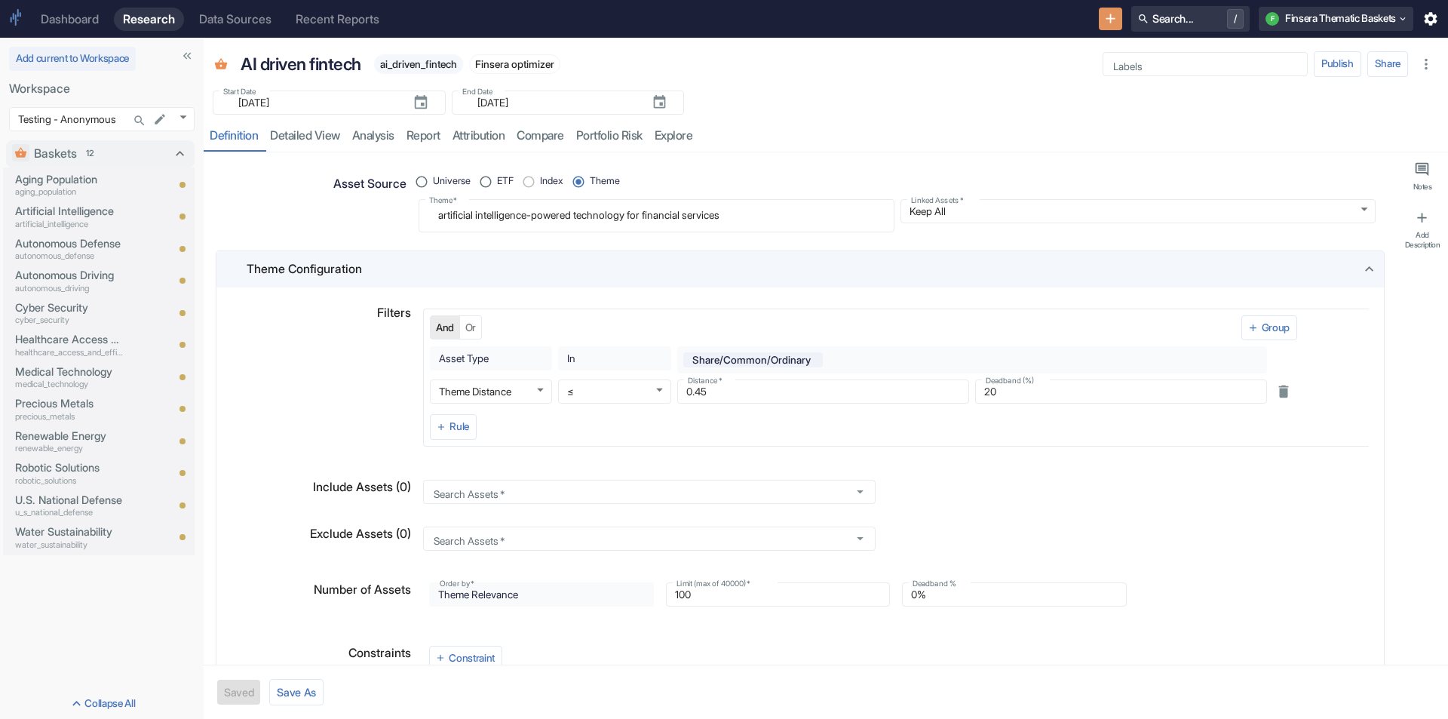
click at [939, 103] on div "Start Date ​ 2020-07-03 Start Date End Date ​ 2025-09-23 End Date" at bounding box center [826, 97] width 1245 height 33
click at [57, 12] on div "Dashboard" at bounding box center [70, 19] width 58 height 14
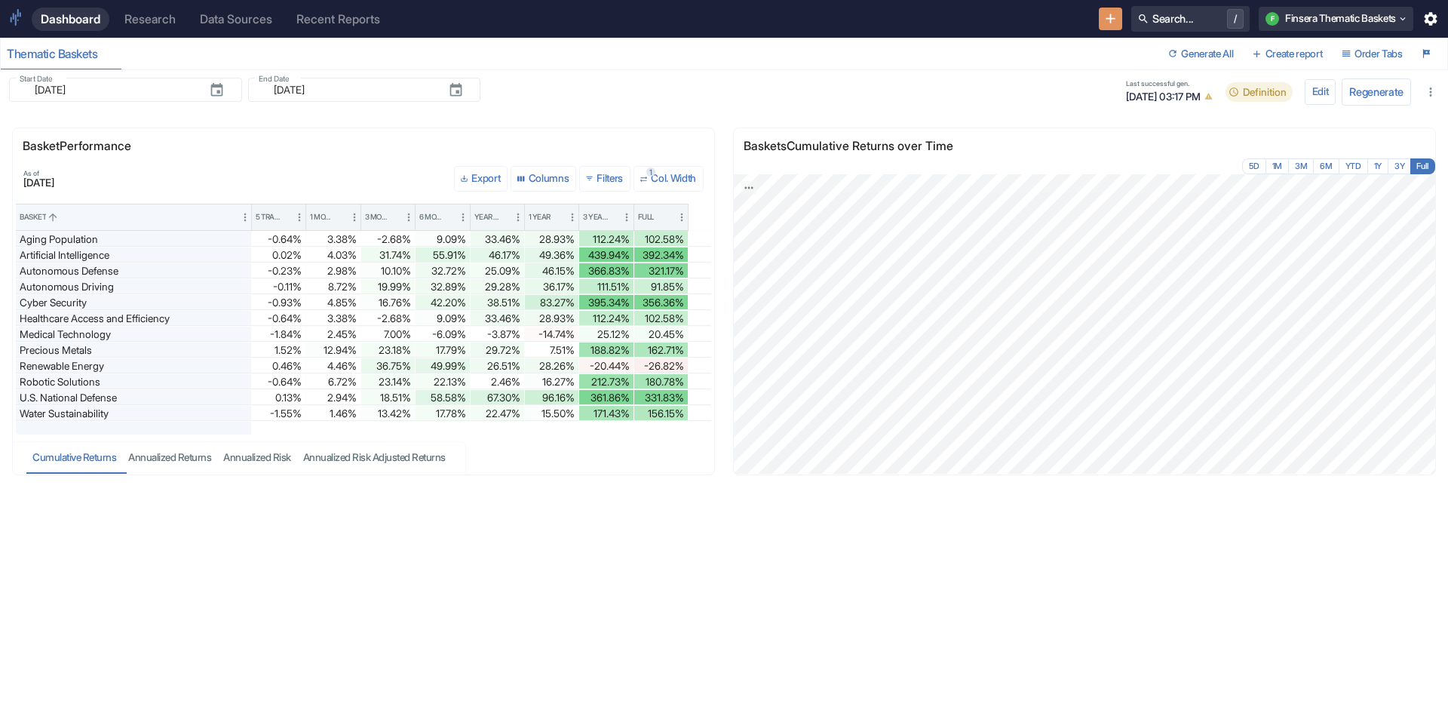
click at [151, 17] on div "Research" at bounding box center [149, 19] width 51 height 14
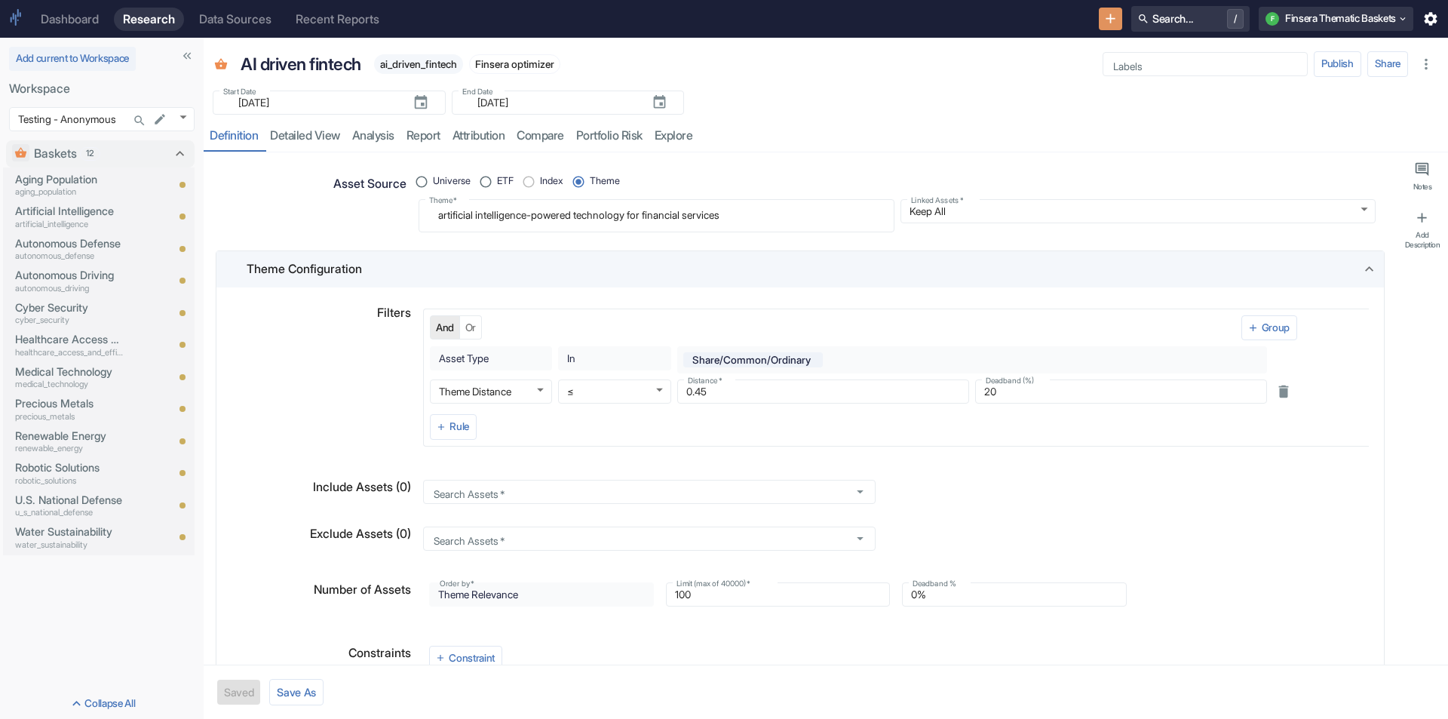
type textarea "x"
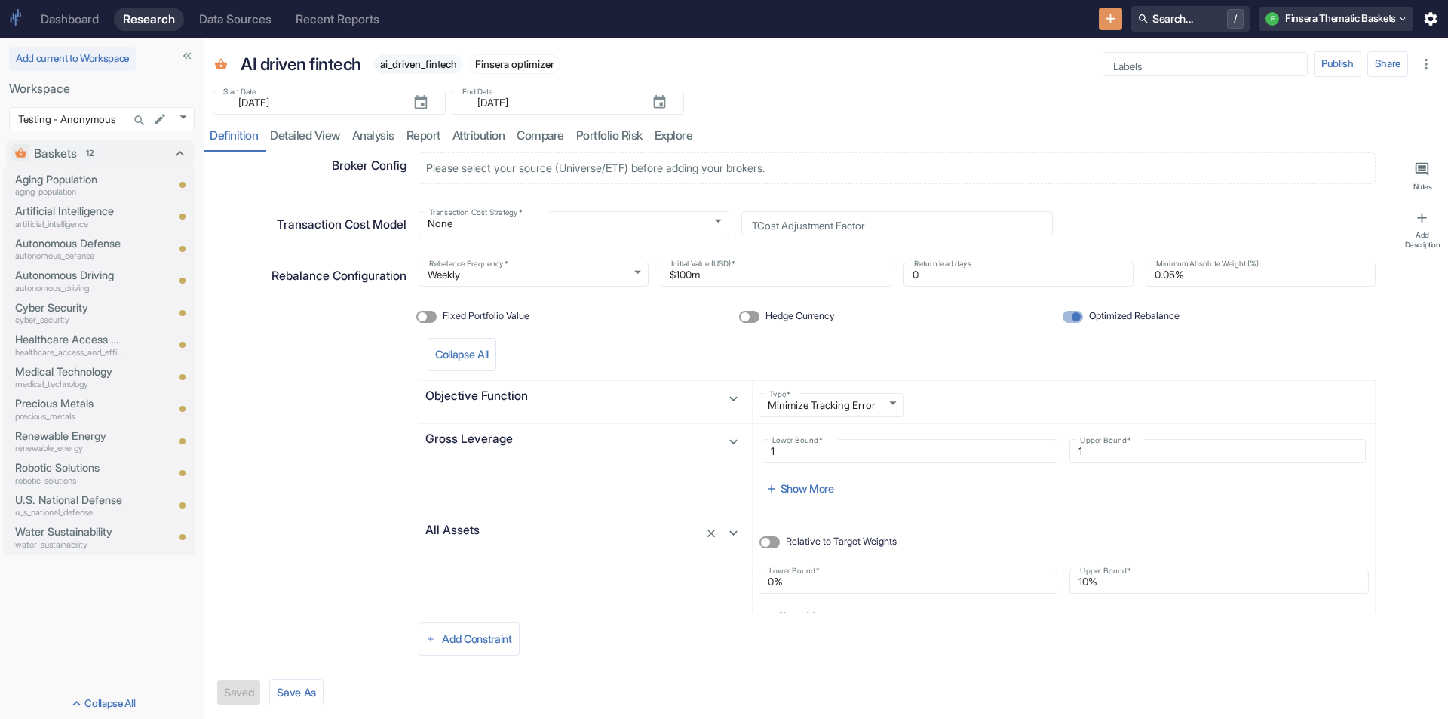
scroll to position [816, 0]
